Goal: Transaction & Acquisition: Purchase product/service

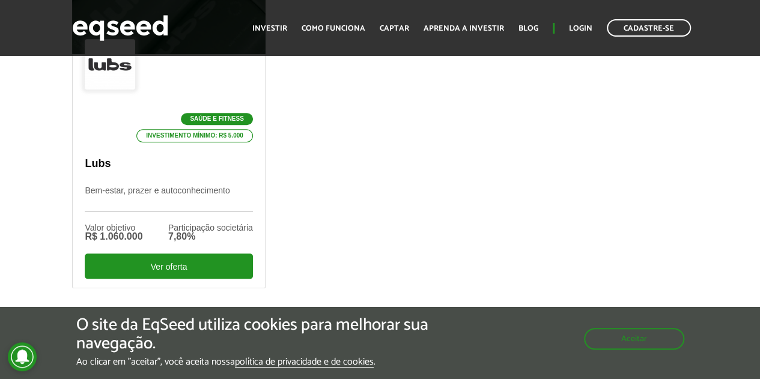
scroll to position [481, 0]
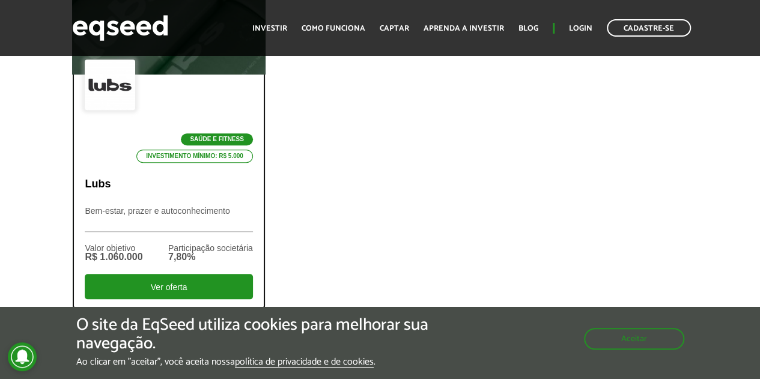
click at [156, 113] on div "Saúde e Fitness Investimento mínimo: R$ 5.000" at bounding box center [169, 111] width 168 height 103
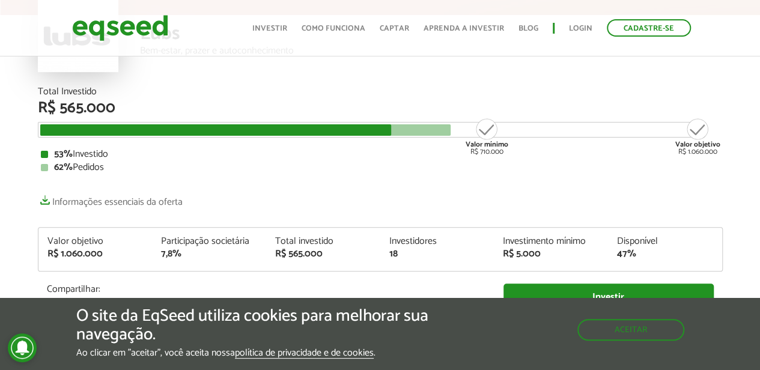
scroll to position [120, 0]
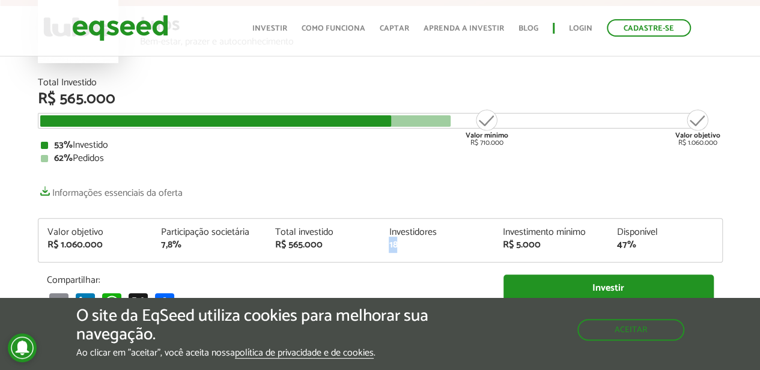
drag, startPoint x: 404, startPoint y: 247, endPoint x: 388, endPoint y: 248, distance: 16.2
click at [388, 248] on div "Investidores 18" at bounding box center [437, 239] width 114 height 22
drag, startPoint x: 328, startPoint y: 251, endPoint x: 286, endPoint y: 261, distance: 43.4
click at [286, 261] on div "Valor objetivo R$ 1.060.000 Participação societária 7,8% Total investido R$ 565…" at bounding box center [380, 245] width 684 height 34
